Goal: Find specific page/section: Find specific page/section

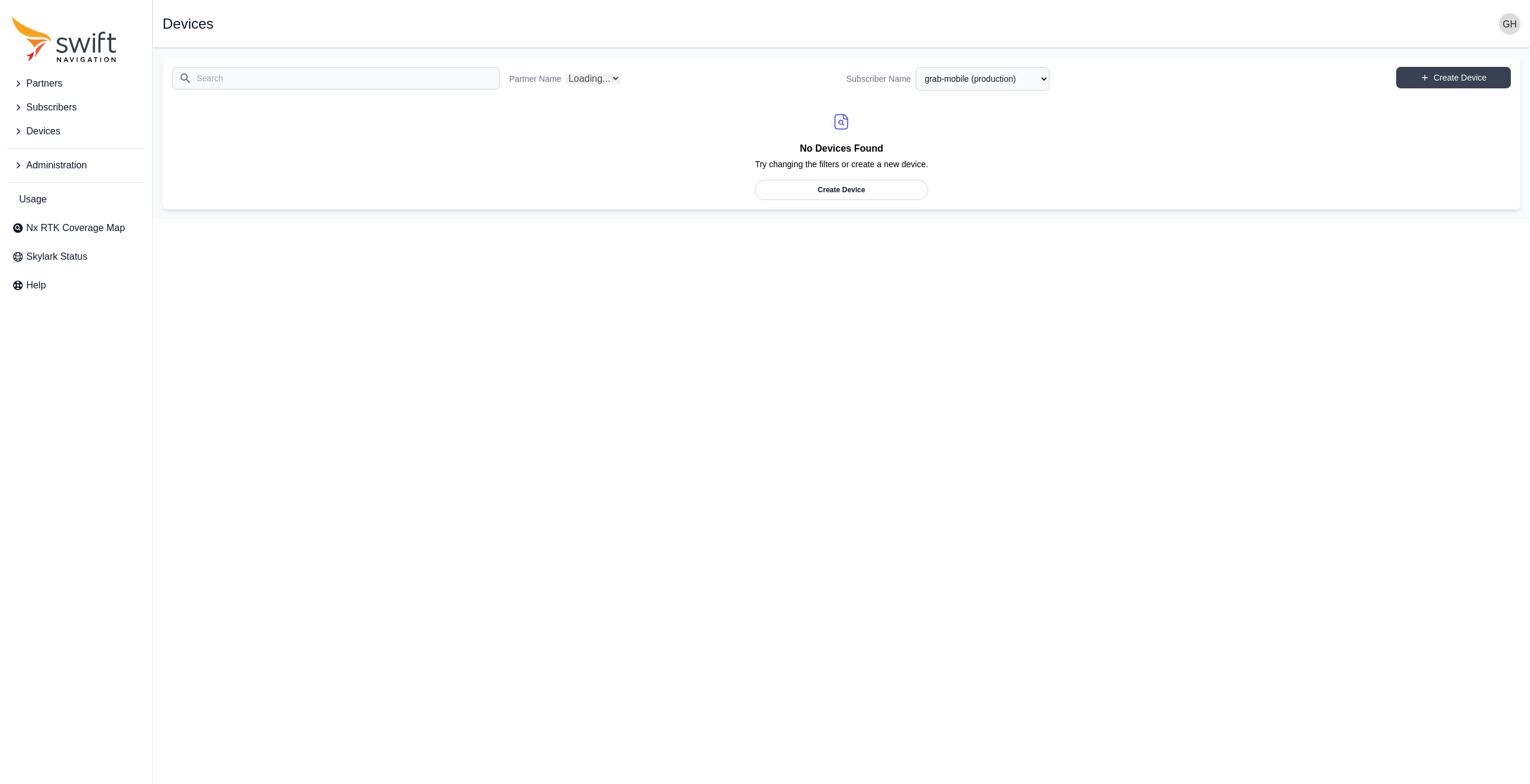
select select "fe55257b-e26b-4112-869a-e544fc77323b"
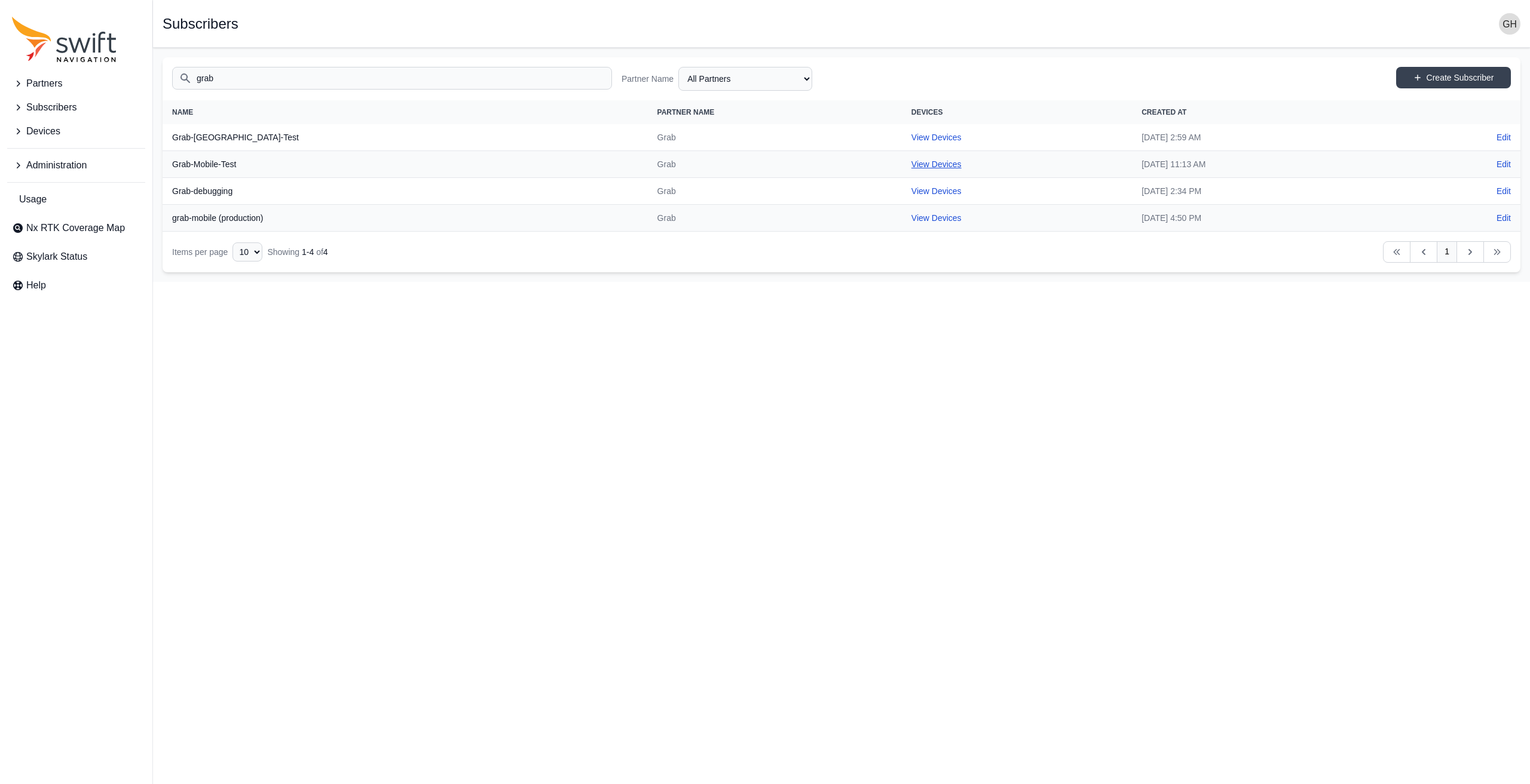
click at [911, 160] on link "View Devices" at bounding box center [936, 165] width 51 height 10
select select "b73d4de2-6dbc-4011-9928-ae142f8bb209"
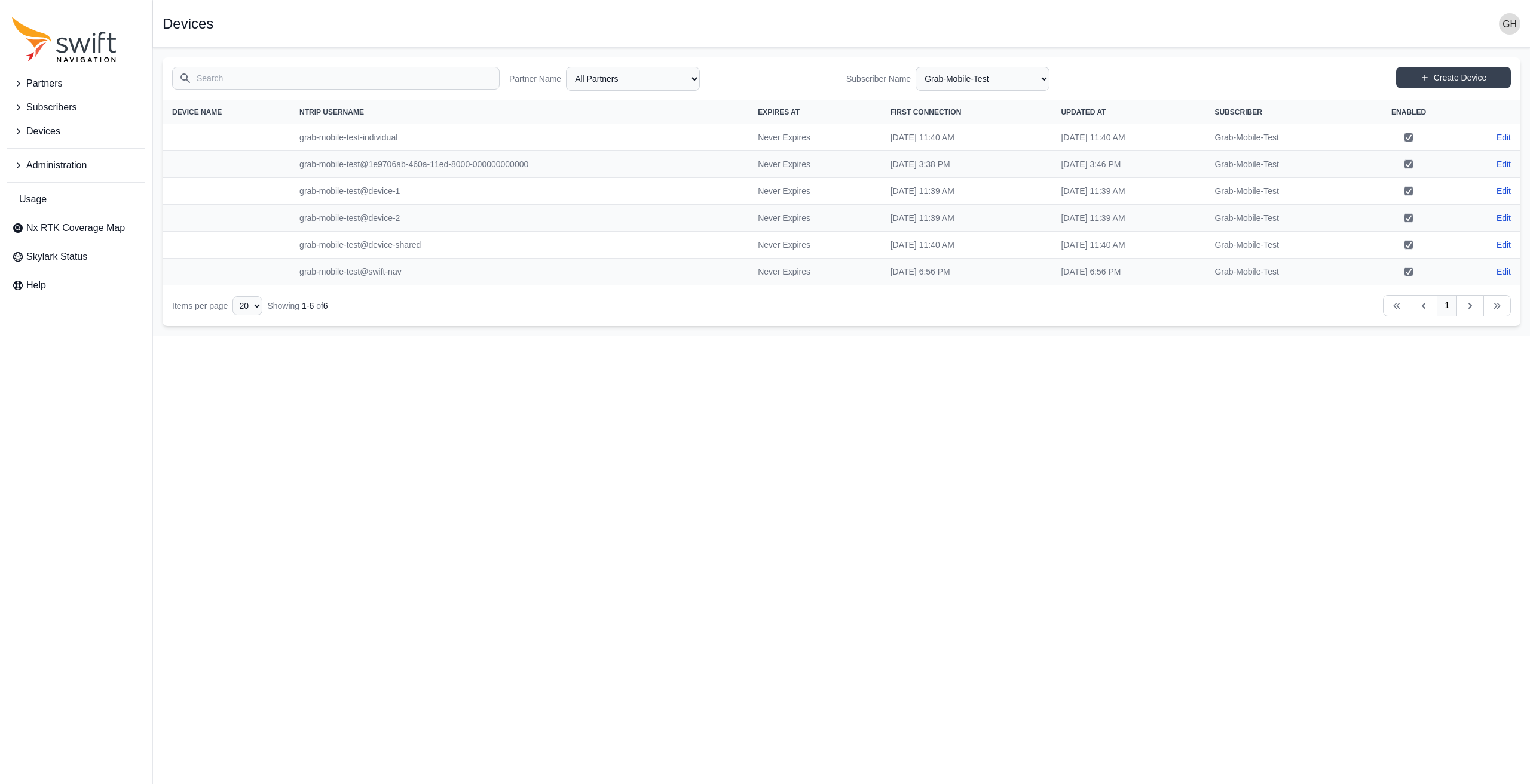
click at [63, 106] on span "Subscribers" at bounding box center [51, 107] width 51 height 14
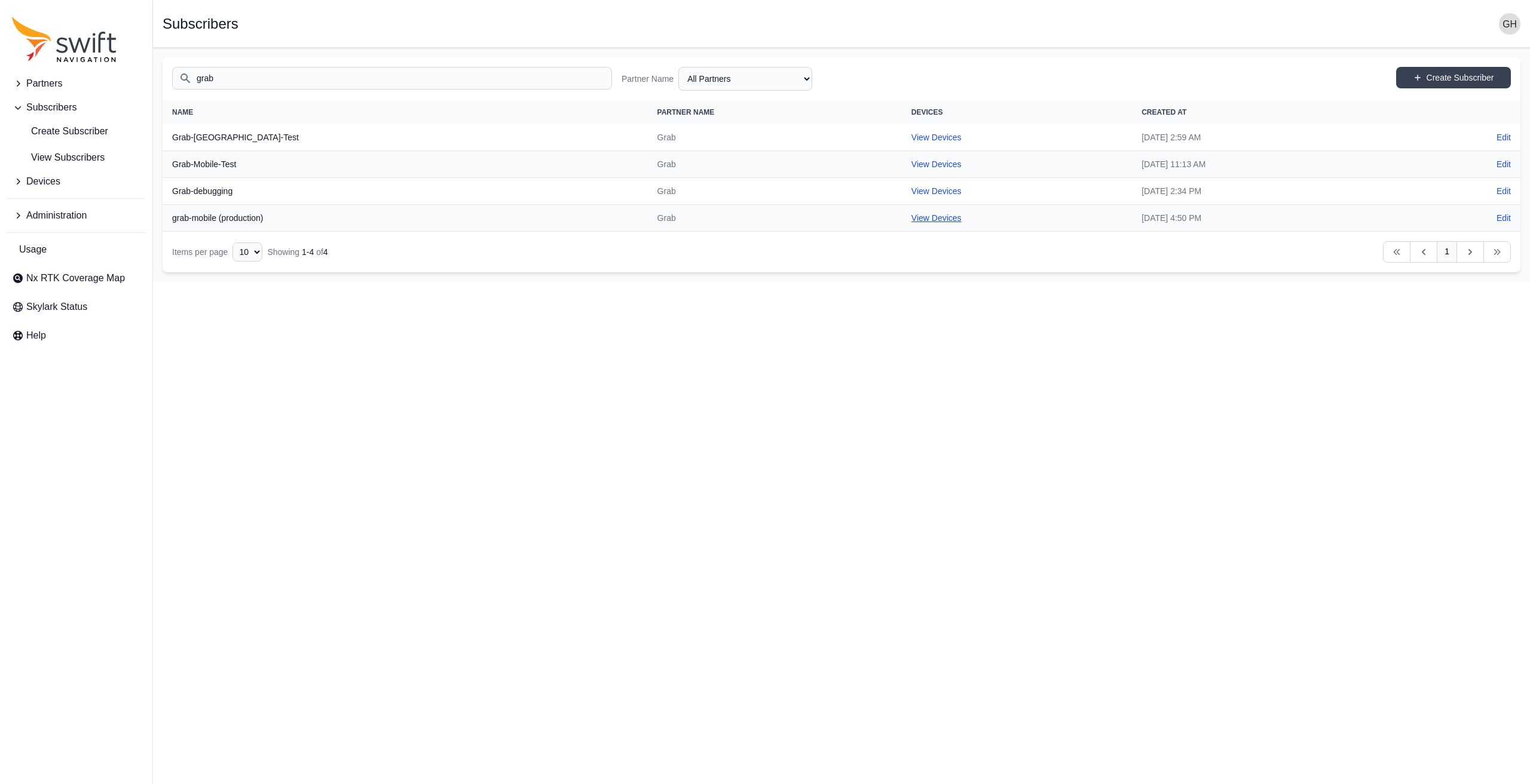
click at [911, 215] on link "View Devices" at bounding box center [936, 219] width 51 height 10
select select "fe55257b-e26b-4112-869a-e544fc77323b"
